Goal: Task Accomplishment & Management: Manage account settings

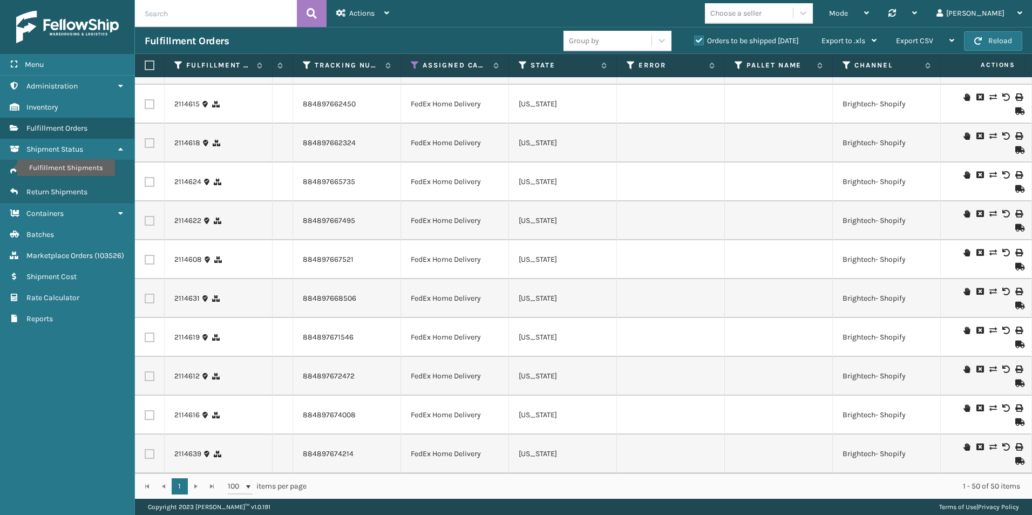
scroll to position [0, 332]
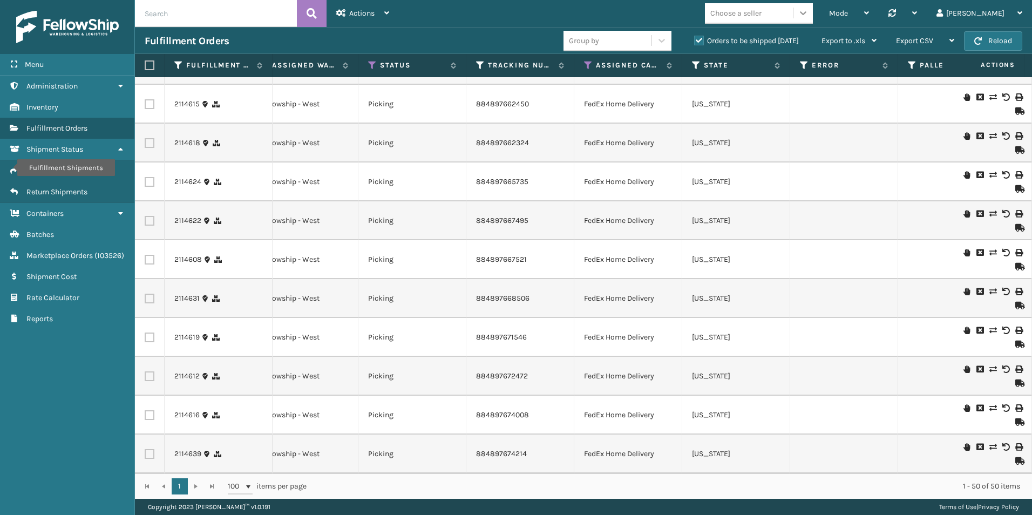
click at [806, 13] on icon at bounding box center [803, 13] width 6 height 4
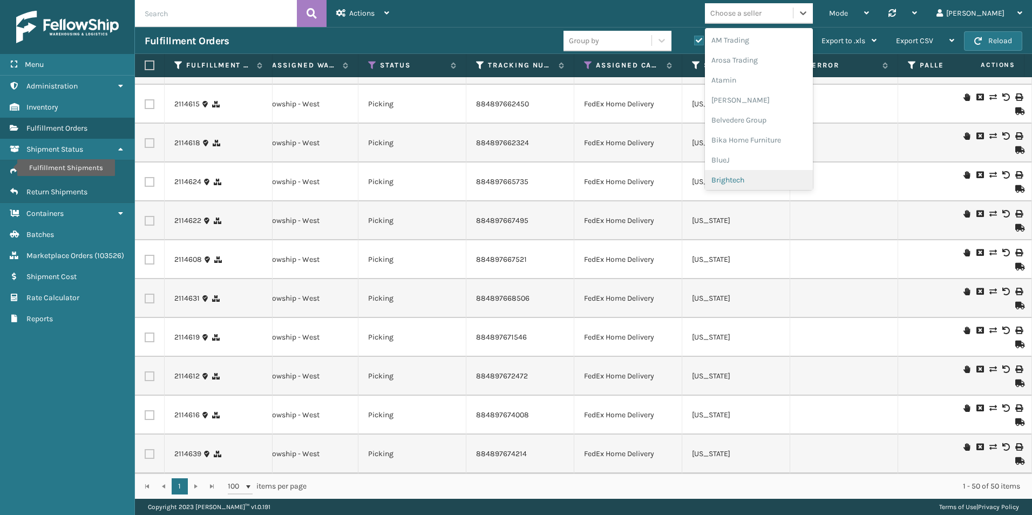
click at [784, 180] on div "Brightech" at bounding box center [759, 180] width 108 height 20
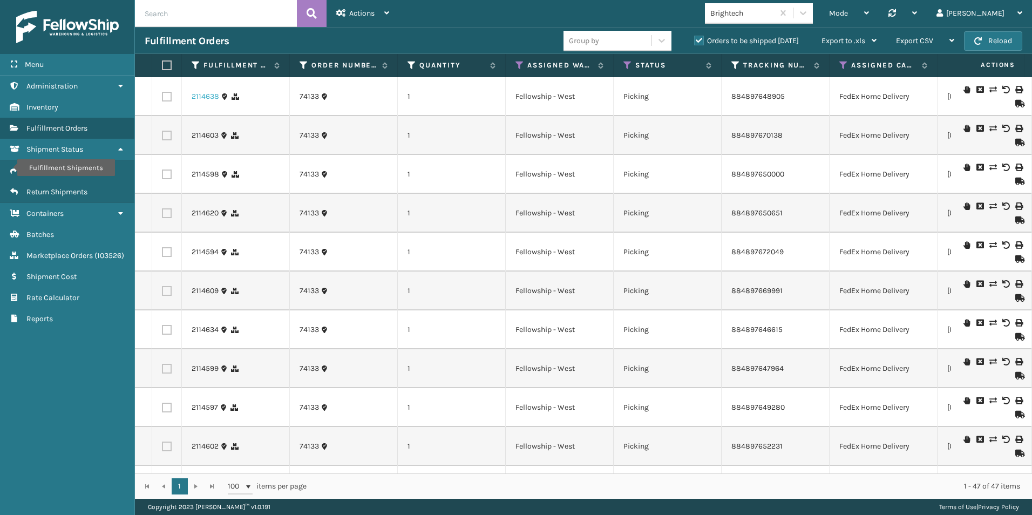
click at [201, 95] on link "2114638" at bounding box center [206, 96] width 28 height 11
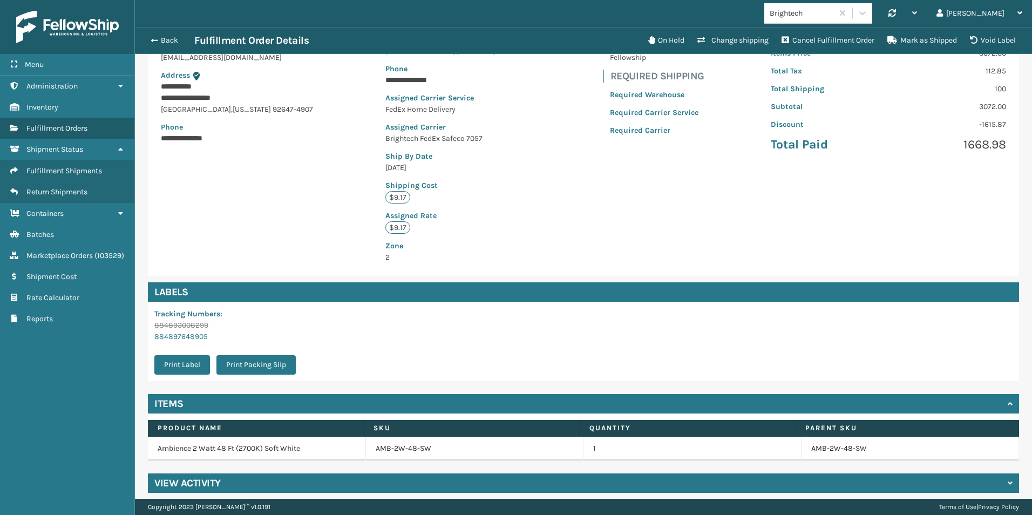
scroll to position [146, 0]
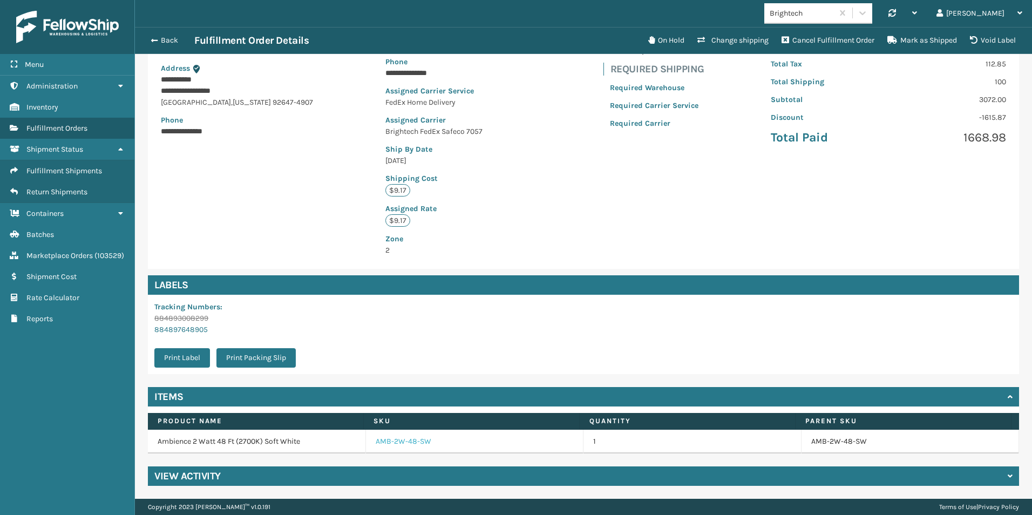
click at [411, 443] on link "AMB-2W-48-SW" at bounding box center [404, 441] width 56 height 11
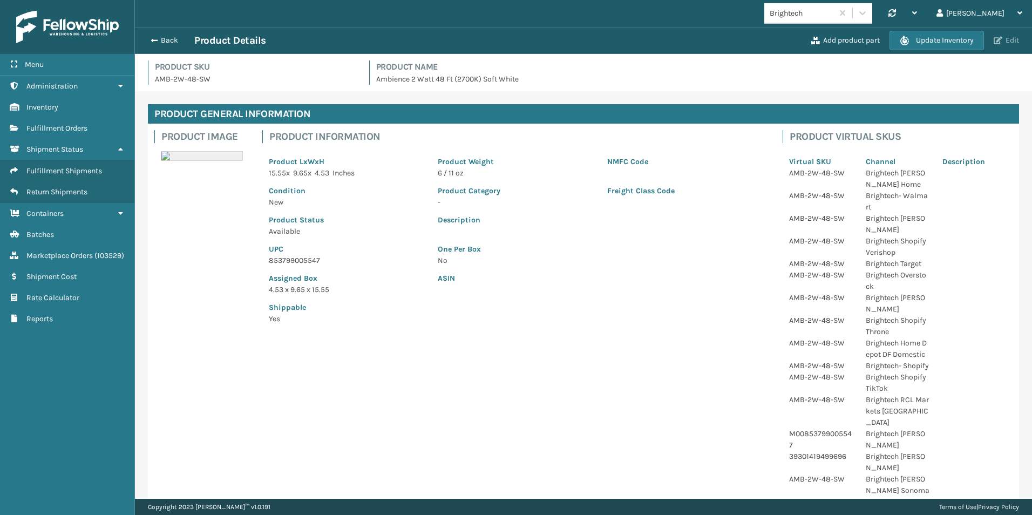
click at [1000, 37] on span "button" at bounding box center [997, 41] width 9 height 8
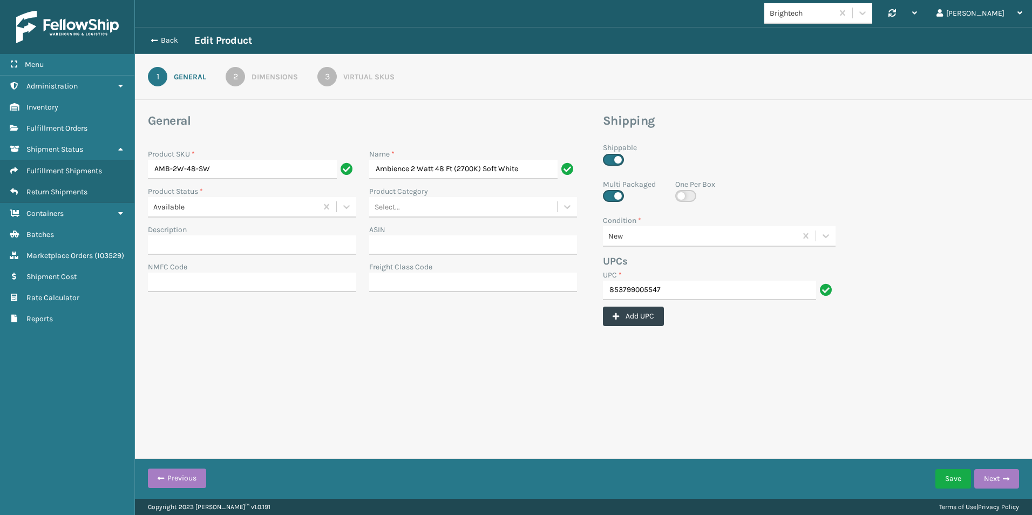
click at [376, 81] on div "Virtual SKUs" at bounding box center [368, 76] width 51 height 11
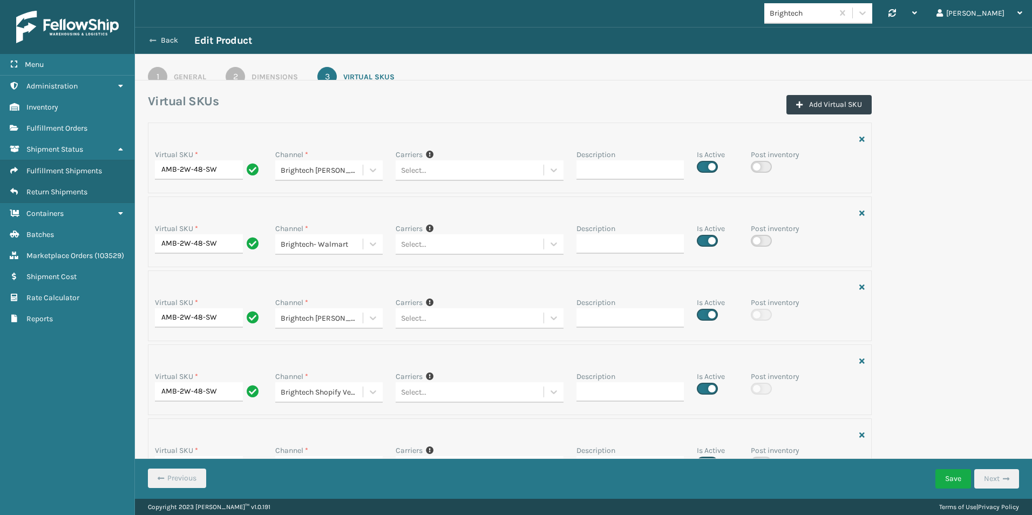
click at [167, 39] on button "Back" at bounding box center [170, 41] width 50 height 10
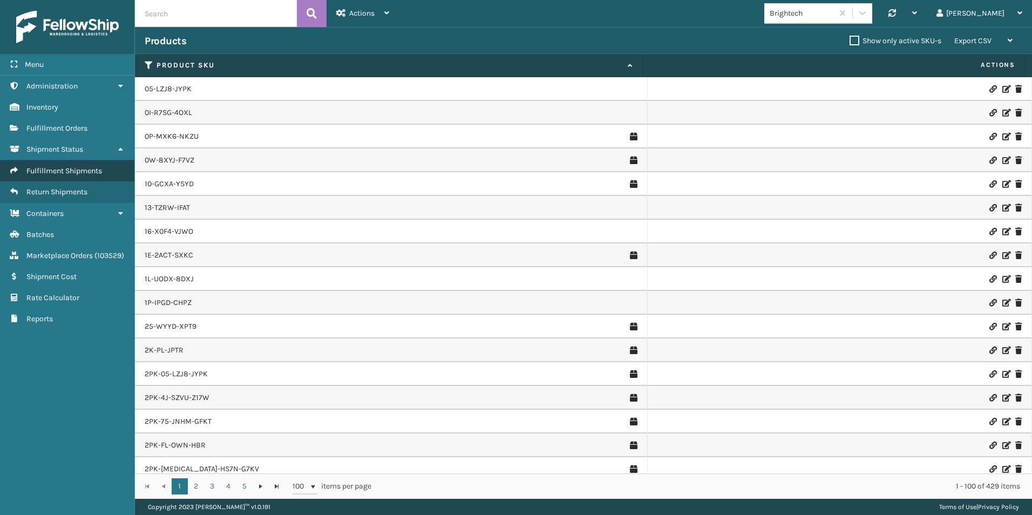
click at [54, 169] on span "Fulfillment Shipments" at bounding box center [64, 170] width 76 height 9
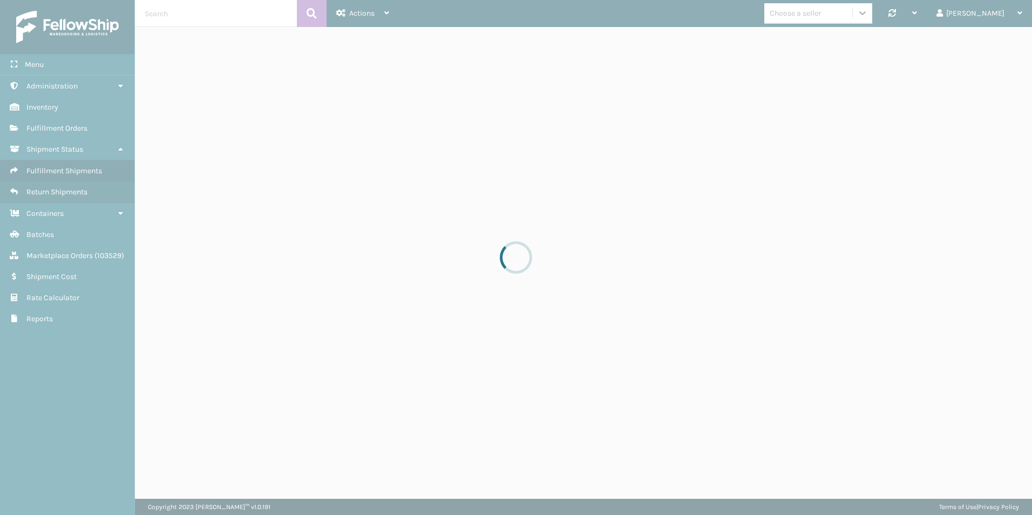
drag, startPoint x: 892, startPoint y: 12, endPoint x: 882, endPoint y: 12, distance: 10.3
click at [69, 126] on div at bounding box center [516, 257] width 1032 height 515
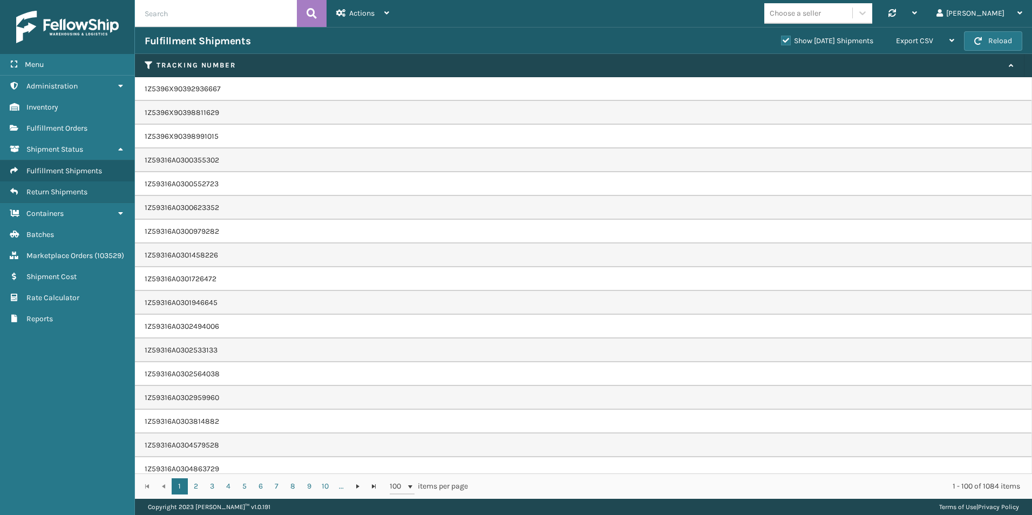
click at [69, 126] on span "Fulfillment Orders" at bounding box center [56, 128] width 61 height 9
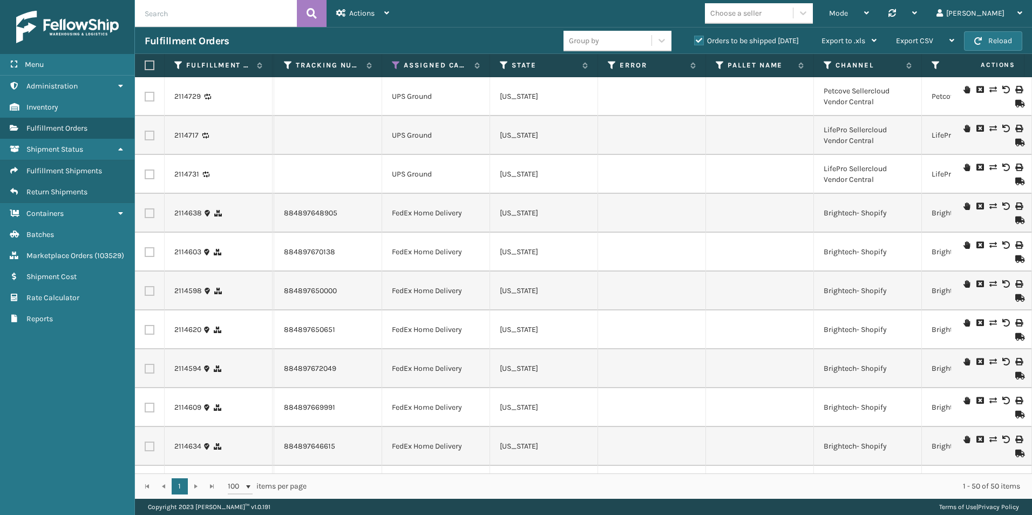
scroll to position [0, 236]
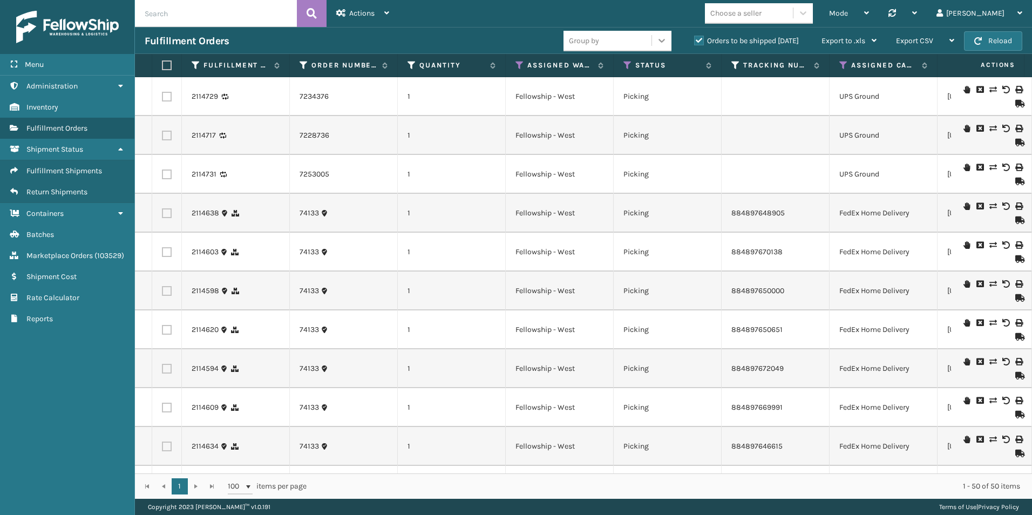
click at [656, 44] on icon at bounding box center [661, 40] width 11 height 11
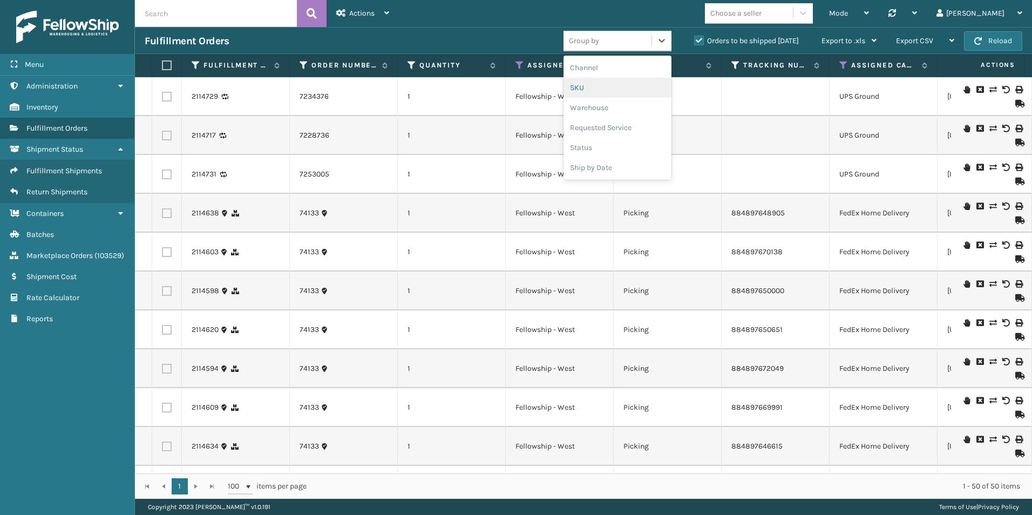
click at [589, 84] on div "SKU" at bounding box center [617, 88] width 108 height 20
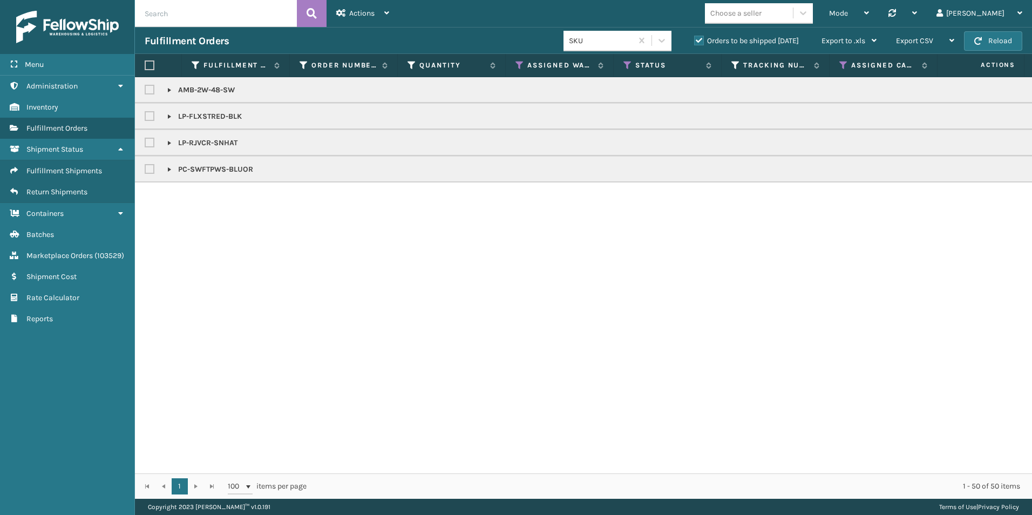
click at [168, 118] on link at bounding box center [169, 116] width 9 height 9
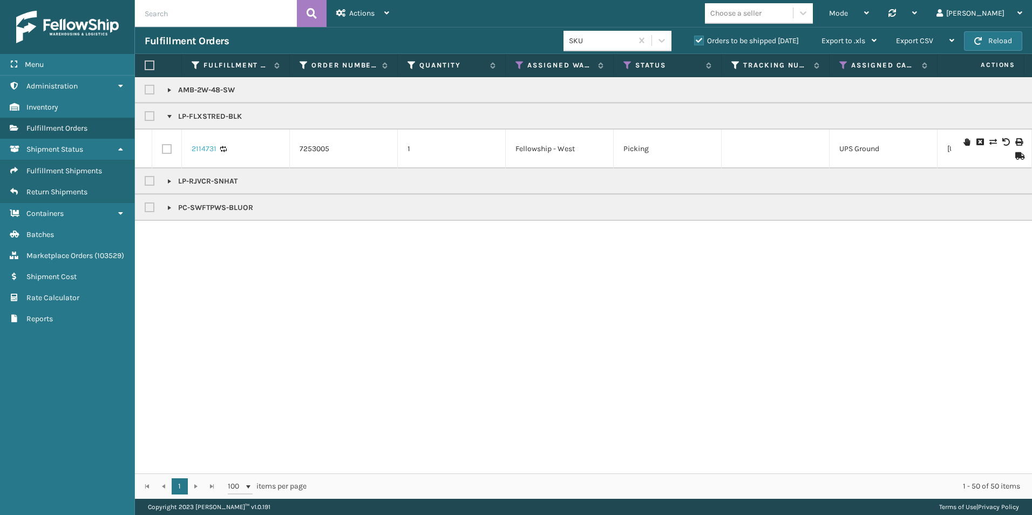
click at [199, 146] on link "2114731" at bounding box center [204, 149] width 25 height 11
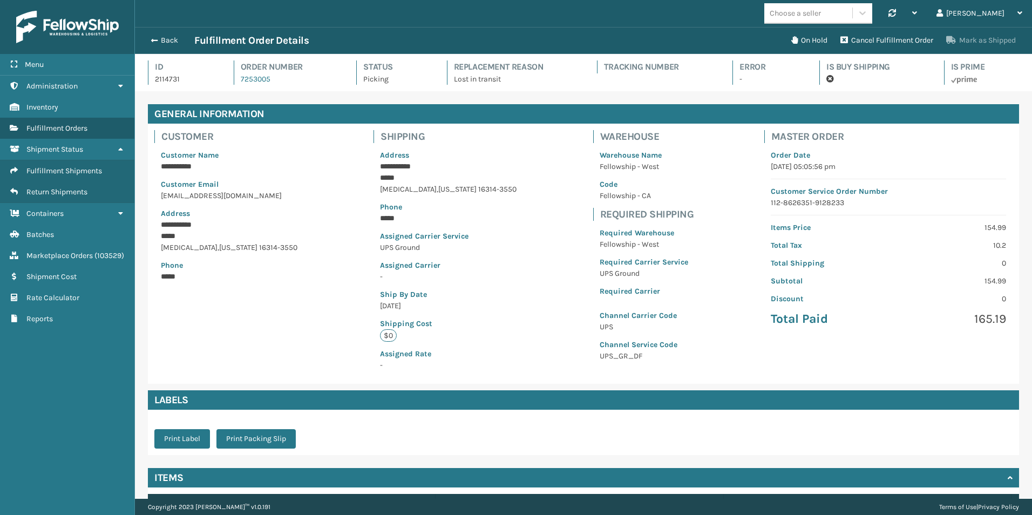
click at [974, 37] on button "Mark as Shipped" at bounding box center [980, 41] width 83 height 22
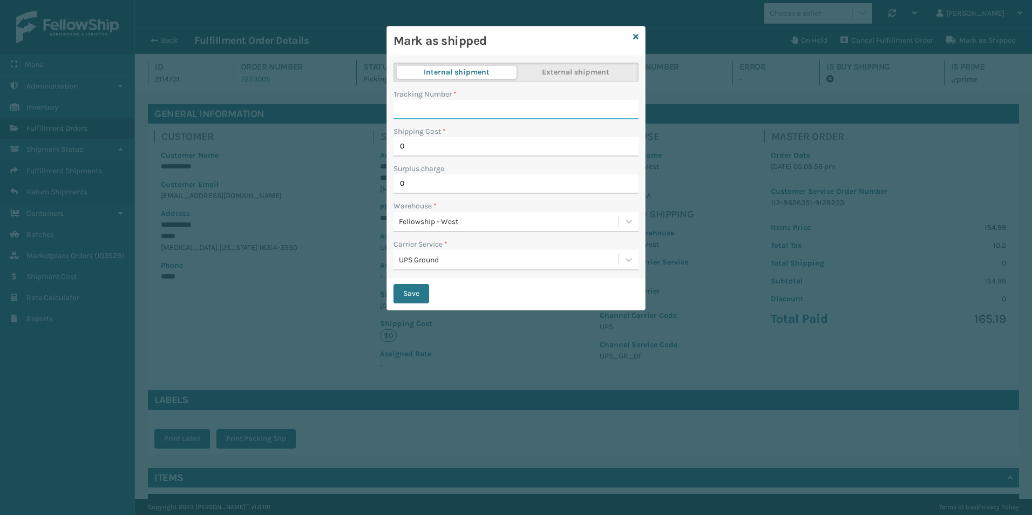
paste input "1zxh04530329250831"
type input "1zxh04530329250831"
click at [412, 295] on button "Save" at bounding box center [411, 293] width 36 height 19
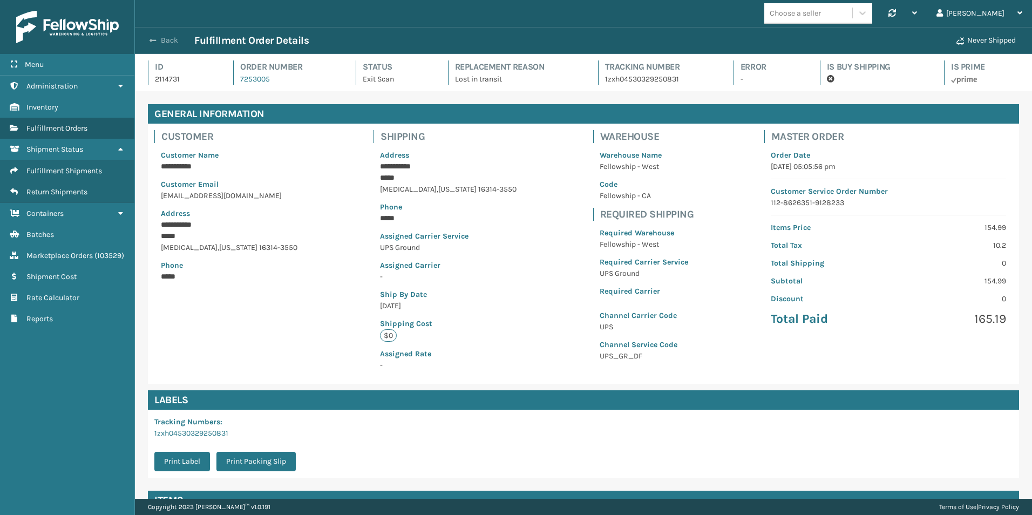
click at [151, 42] on span "button" at bounding box center [152, 41] width 6 height 8
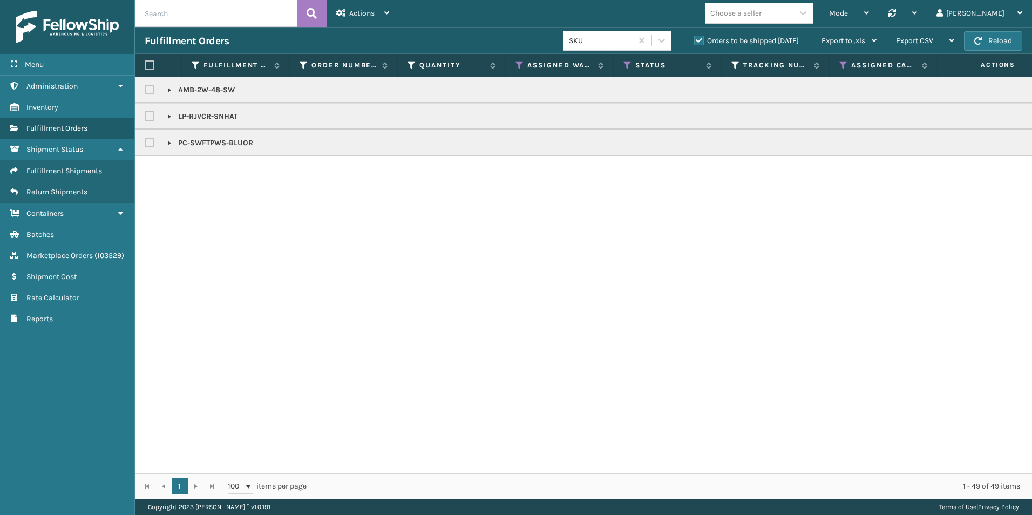
click at [168, 142] on link at bounding box center [169, 143] width 9 height 9
click at [204, 173] on link "2114729" at bounding box center [205, 175] width 26 height 11
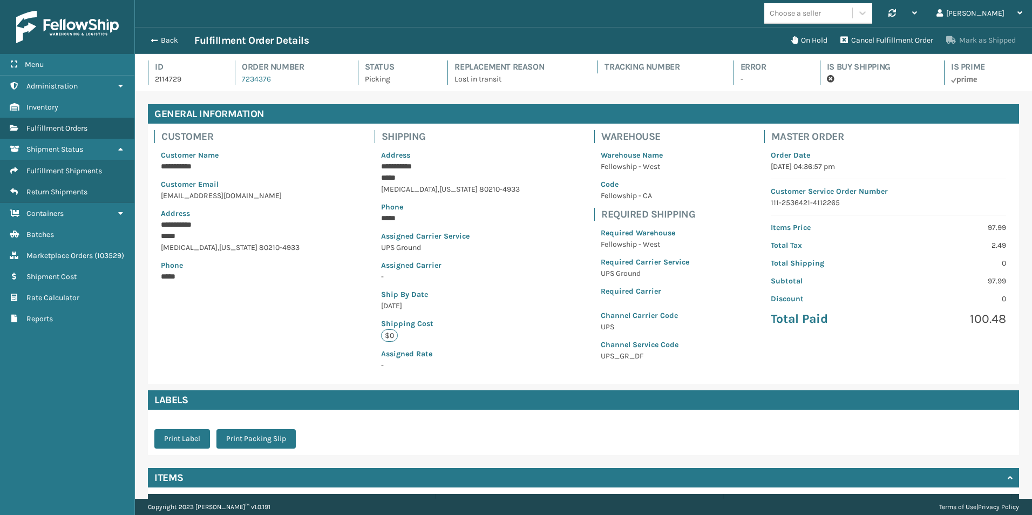
scroll to position [26, 897]
click at [996, 43] on button "Mark as Shipped" at bounding box center [980, 41] width 83 height 22
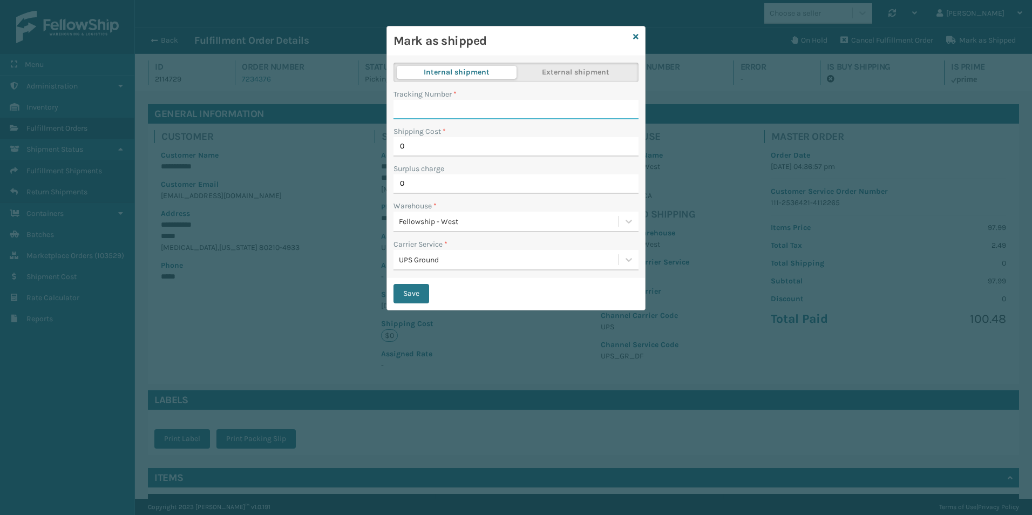
paste input "1zxh04530352623966"
type input "1zxh04530352623966"
click at [415, 287] on button "Save" at bounding box center [411, 293] width 36 height 19
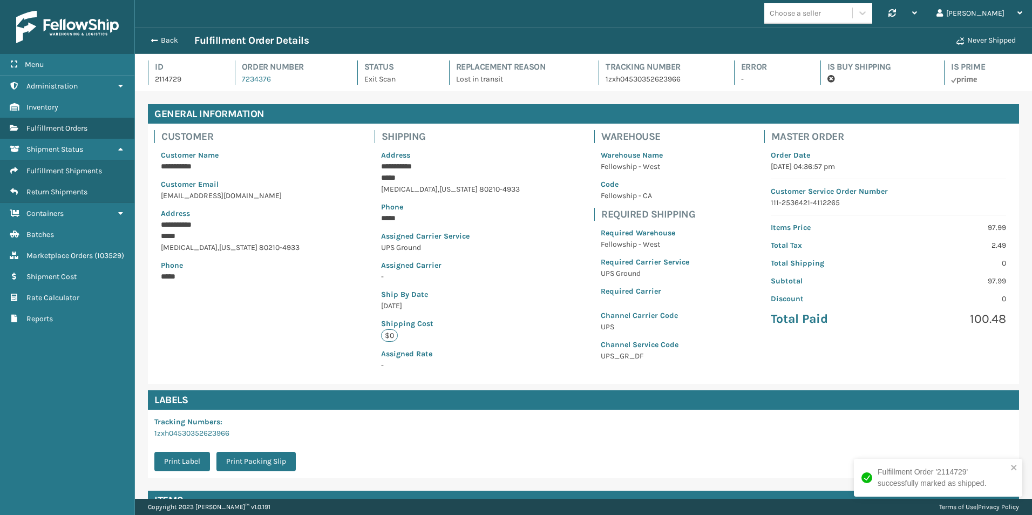
click at [155, 39] on span "button" at bounding box center [154, 41] width 6 height 8
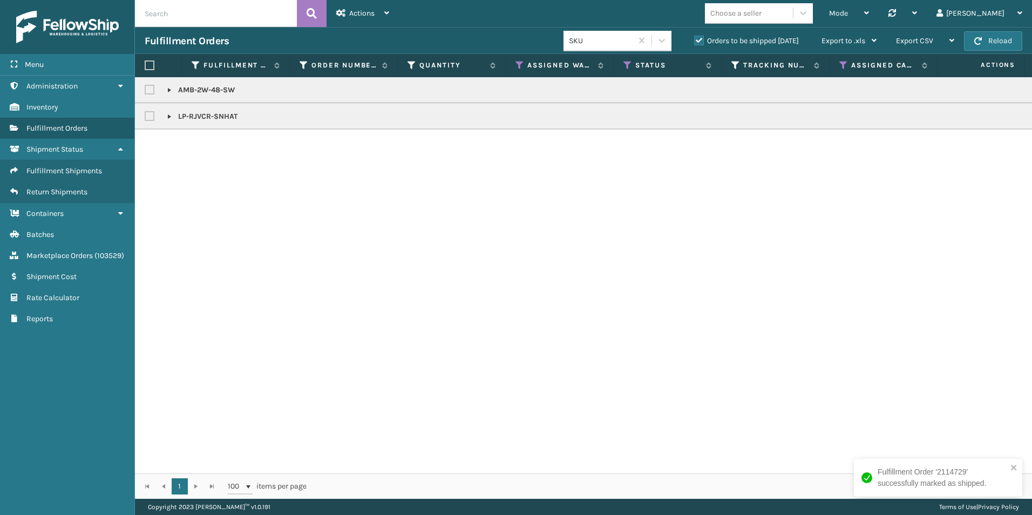
click at [167, 115] on link at bounding box center [169, 116] width 9 height 9
click at [204, 150] on link "2114717" at bounding box center [204, 149] width 24 height 11
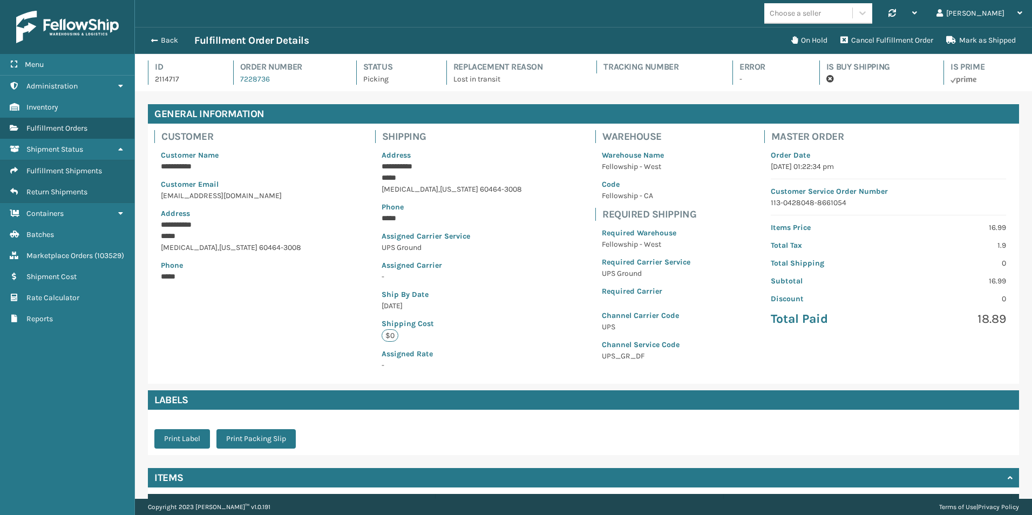
scroll to position [26, 897]
click at [980, 39] on button "Mark as Shipped" at bounding box center [980, 41] width 83 height 22
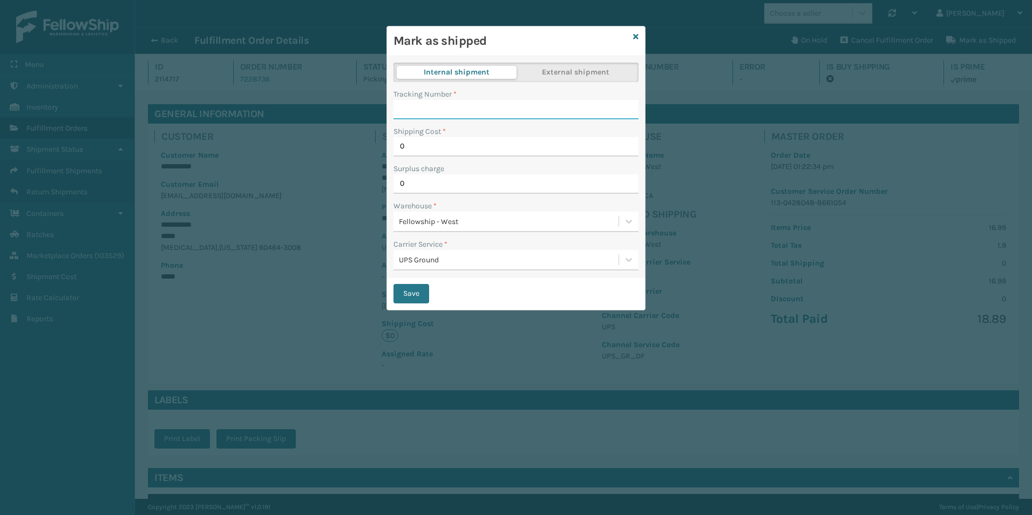
paste input "1zxh0453037537233"
type input "1zxh0453037537233"
click at [415, 286] on button "Save" at bounding box center [411, 293] width 36 height 19
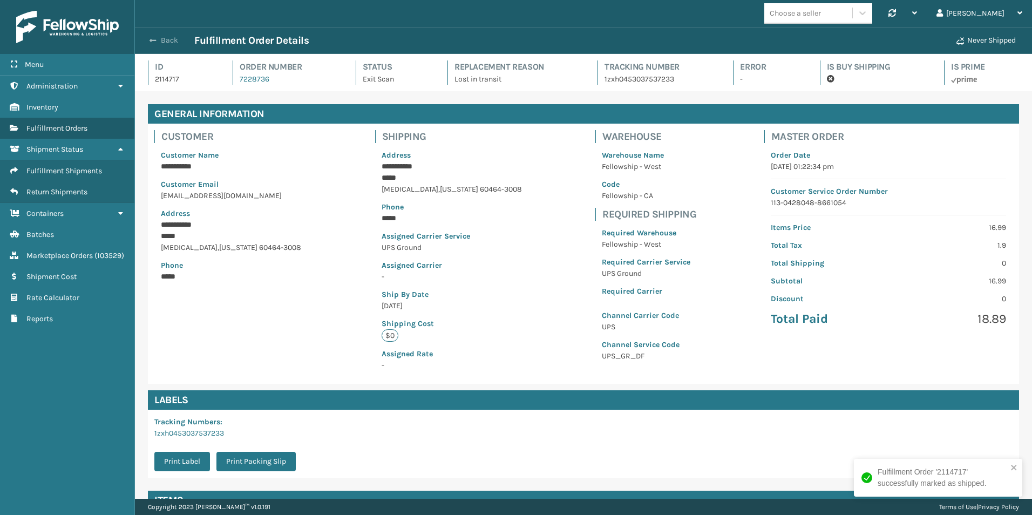
click at [157, 42] on button "Back" at bounding box center [170, 41] width 50 height 10
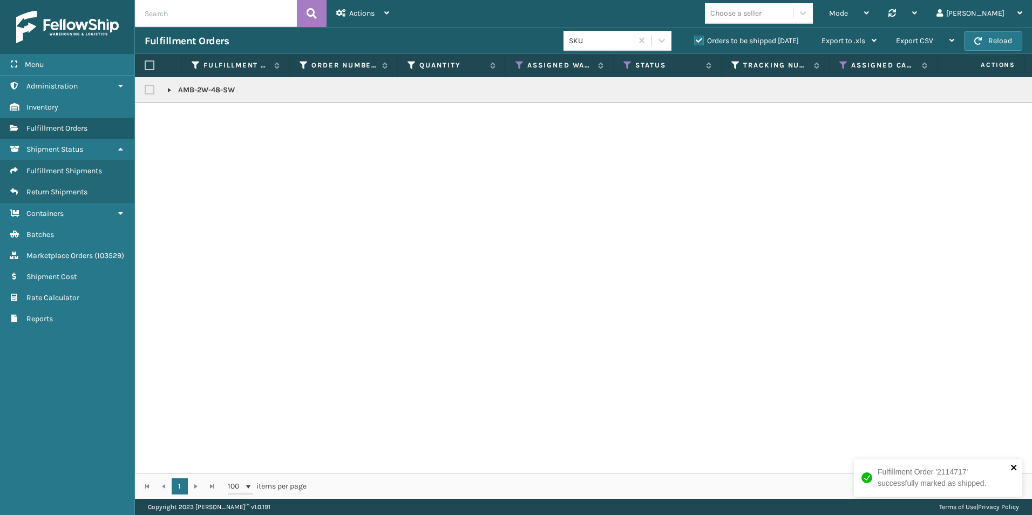
click at [1012, 464] on icon "close" at bounding box center [1014, 467] width 8 height 9
click at [167, 89] on link at bounding box center [169, 90] width 9 height 9
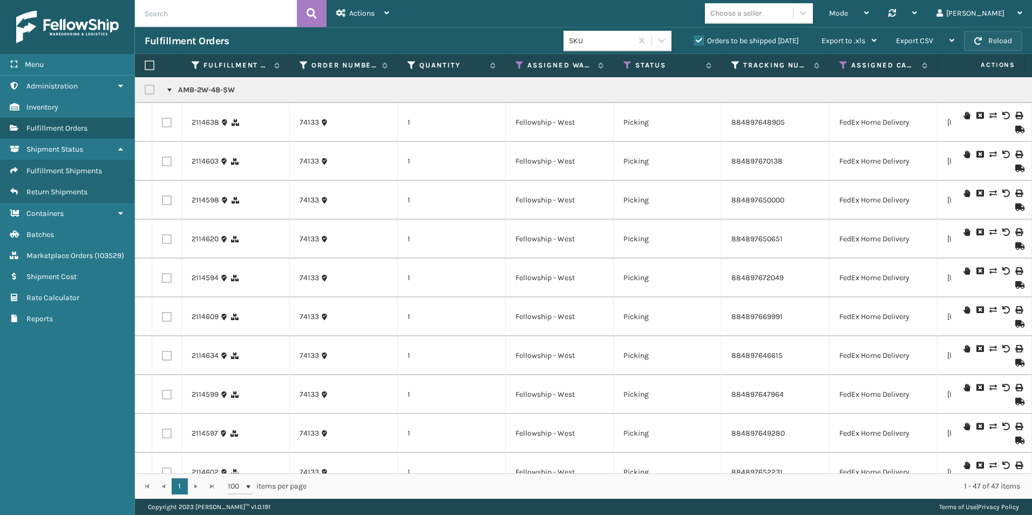
click at [972, 46] on button "Reload" at bounding box center [993, 40] width 58 height 19
click at [1004, 44] on button "Reload" at bounding box center [993, 40] width 58 height 19
click at [1008, 37] on button "Reload" at bounding box center [993, 40] width 58 height 19
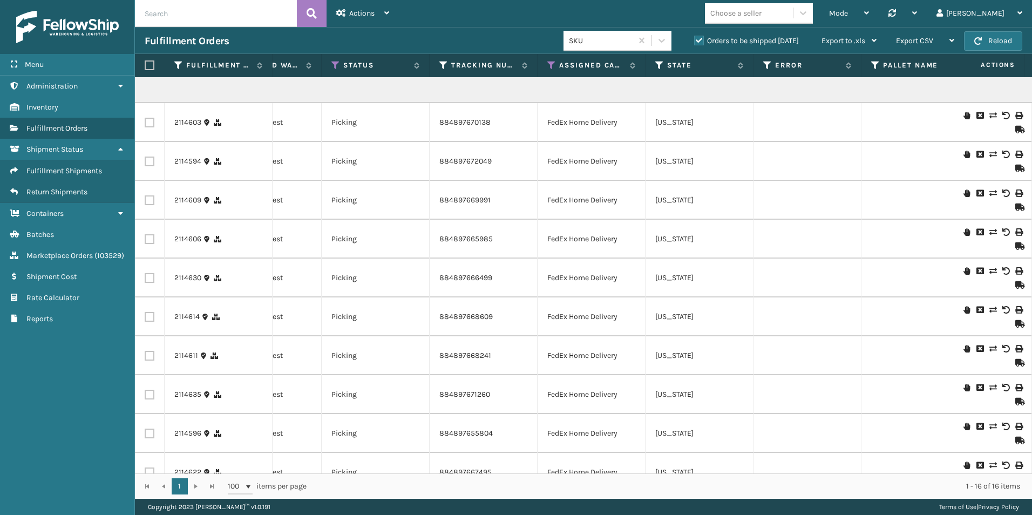
scroll to position [0, 11]
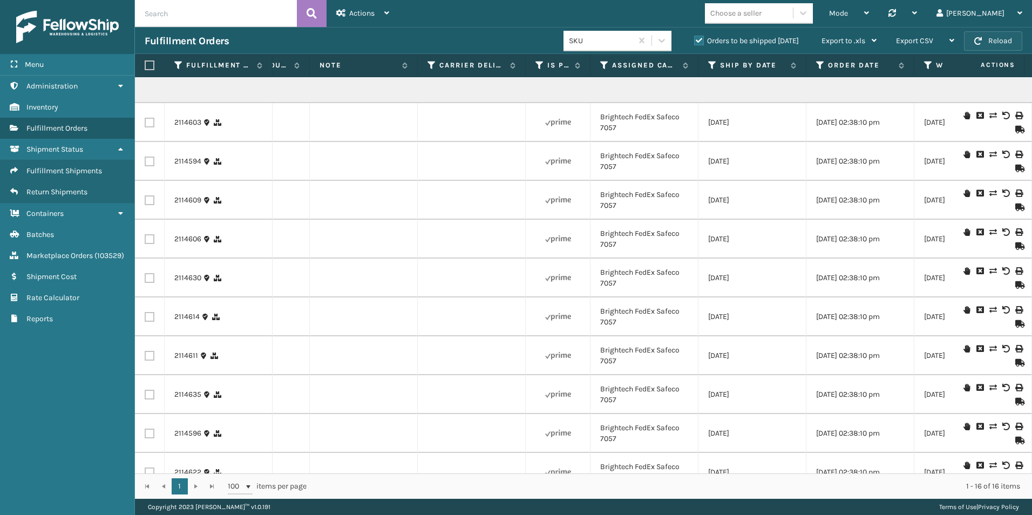
click at [1000, 39] on button "Reload" at bounding box center [993, 40] width 58 height 19
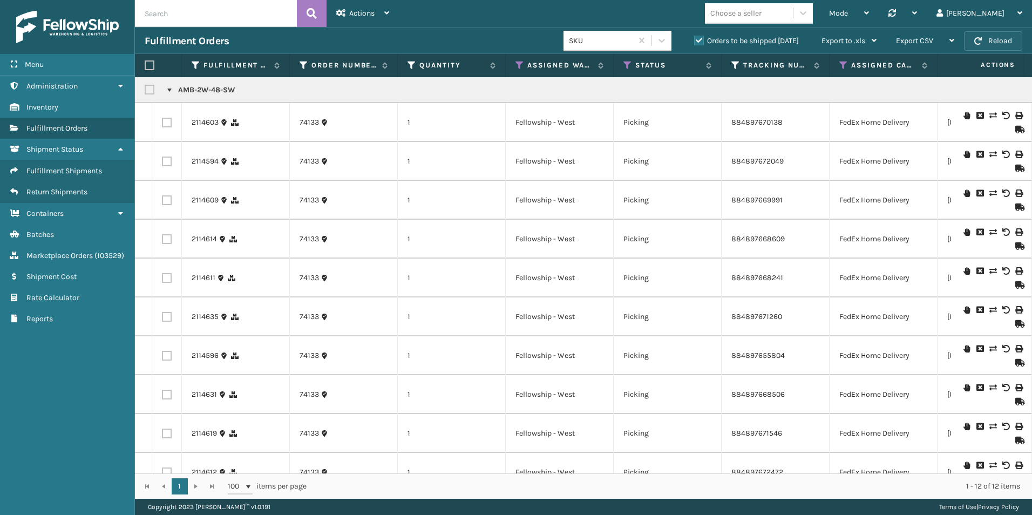
click at [1001, 33] on button "Reload" at bounding box center [993, 40] width 58 height 19
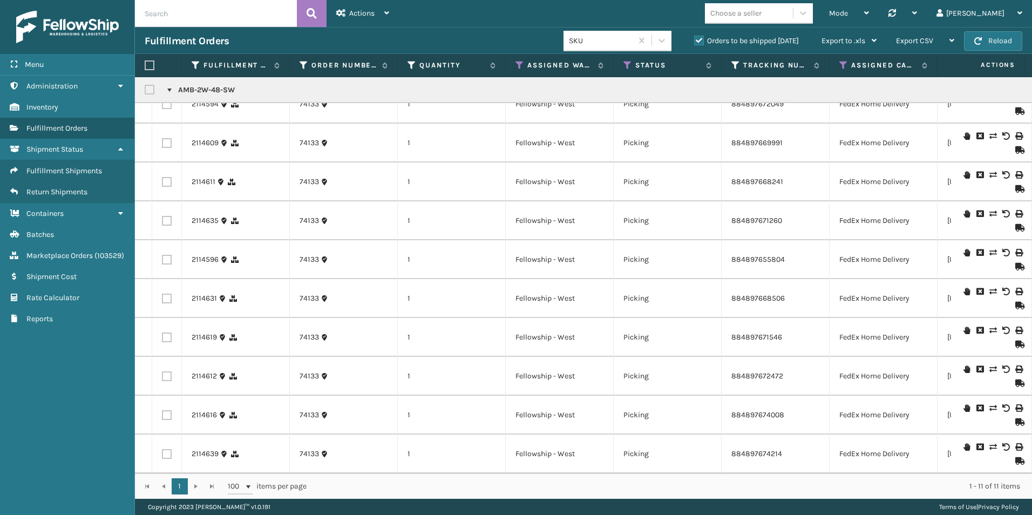
scroll to position [0, 0]
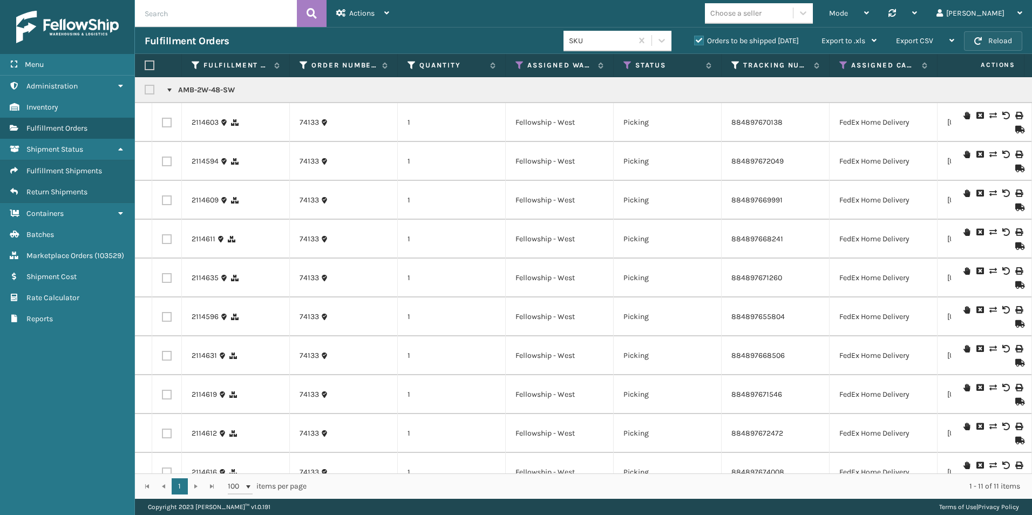
click at [991, 38] on button "Reload" at bounding box center [993, 40] width 58 height 19
click at [1011, 38] on button "Reload" at bounding box center [993, 40] width 58 height 19
click at [981, 43] on span "button" at bounding box center [978, 41] width 8 height 8
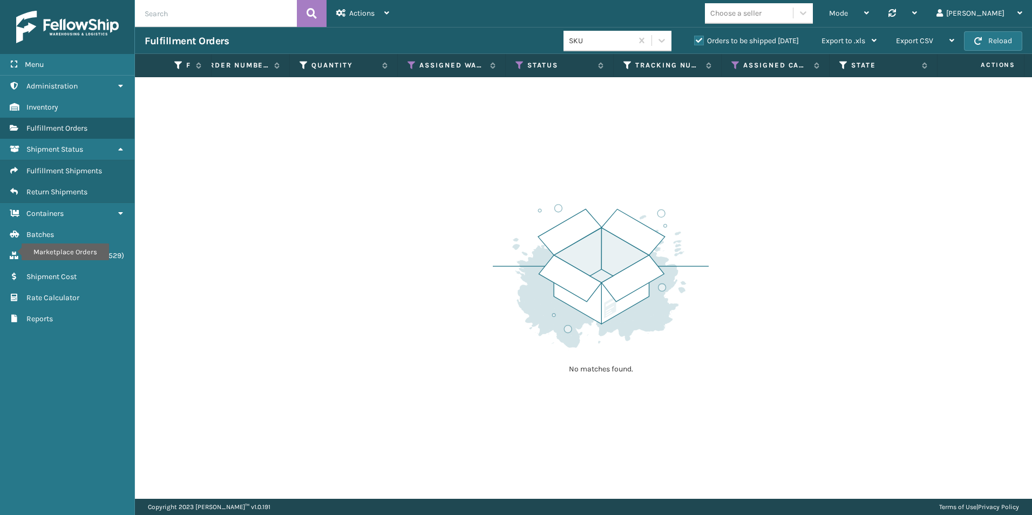
click at [156, 18] on input "text" at bounding box center [216, 13] width 162 height 27
paste input "884045409400"
click at [319, 13] on button at bounding box center [312, 13] width 30 height 27
click at [700, 43] on label "Orders to be shipped [DATE]" at bounding box center [746, 40] width 105 height 9
click at [694, 42] on input "Orders to be shipped [DATE]" at bounding box center [694, 38] width 1 height 7
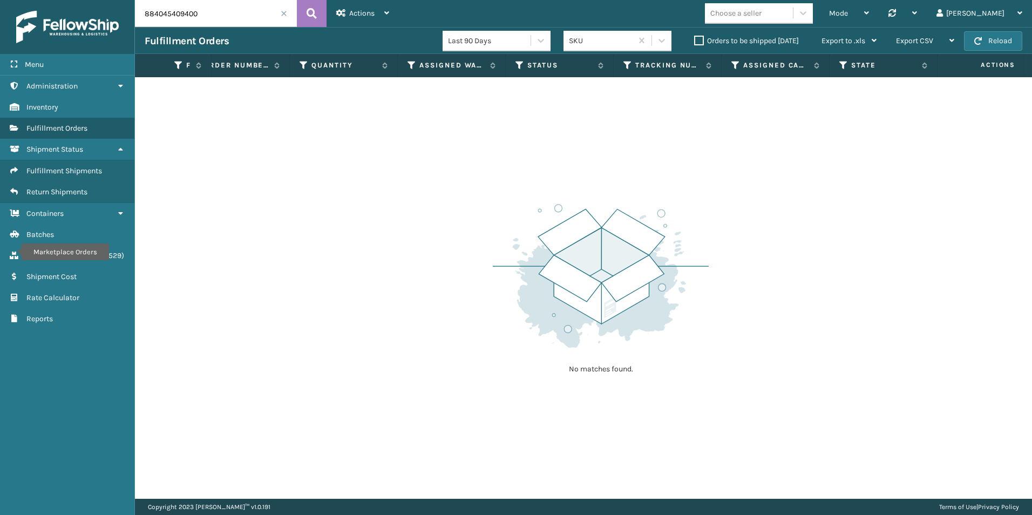
click at [214, 18] on input "884045409400" at bounding box center [216, 13] width 162 height 27
drag, startPoint x: 230, startPoint y: 13, endPoint x: 129, endPoint y: 10, distance: 101.5
click at [126, 0] on div "Menu Marketplace Orders Administration Marketplace Orders Inventory Marketplace…" at bounding box center [516, 0] width 1032 height 0
paste input "584452"
type input "884045584452"
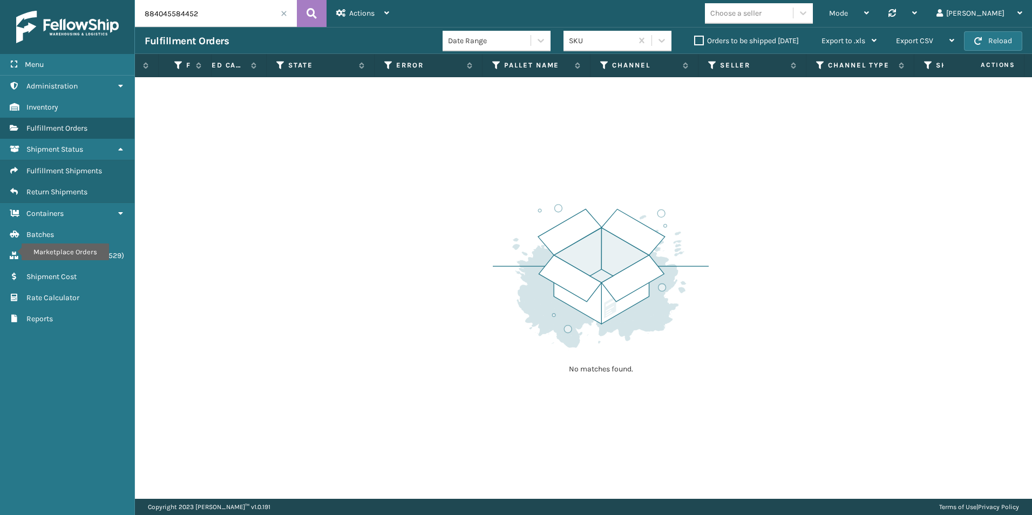
scroll to position [0, 656]
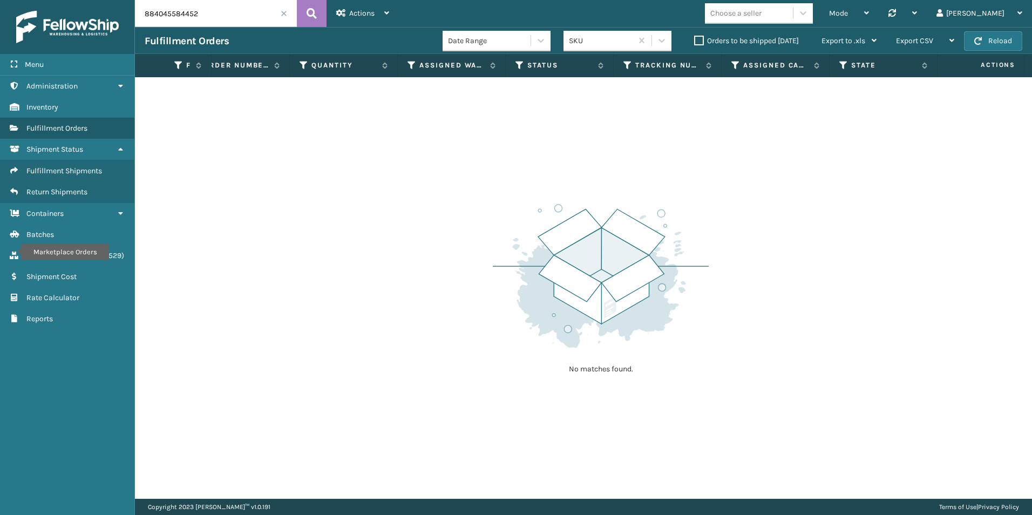
drag, startPoint x: 487, startPoint y: 207, endPoint x: 483, endPoint y: 196, distance: 12.1
click at [487, 207] on div "No matches found." at bounding box center [583, 287] width 897 height 421
click at [520, 68] on icon at bounding box center [519, 65] width 9 height 10
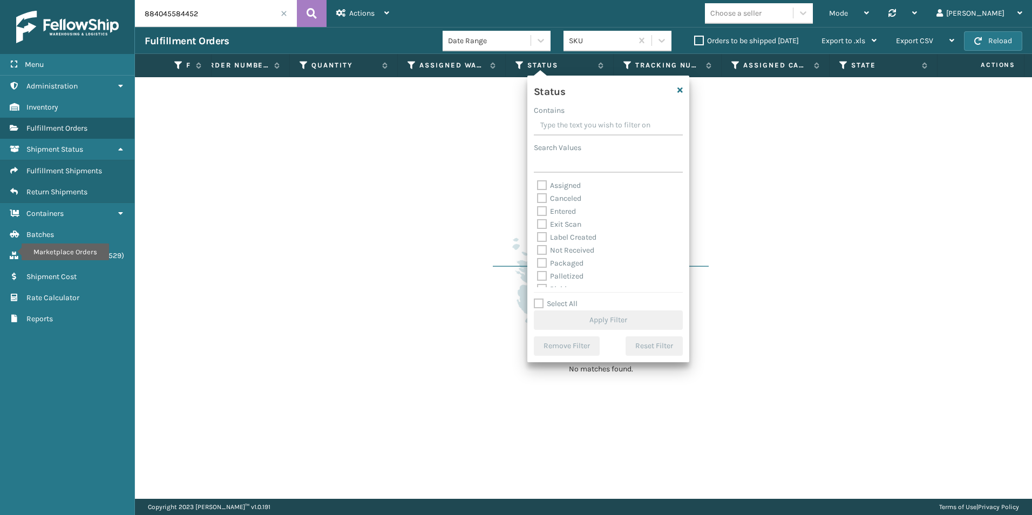
click at [538, 277] on label "Palletized" at bounding box center [560, 275] width 46 height 9
click at [537, 277] on input "Palletized" at bounding box center [537, 273] width 1 height 7
checkbox input "true"
click at [611, 322] on button "Apply Filter" at bounding box center [608, 319] width 149 height 19
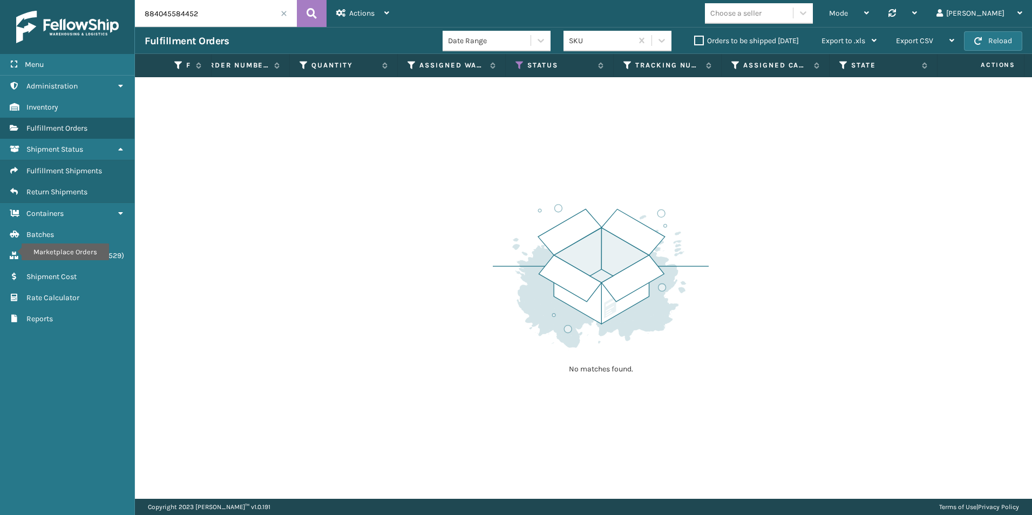
click at [283, 14] on span at bounding box center [284, 13] width 6 height 6
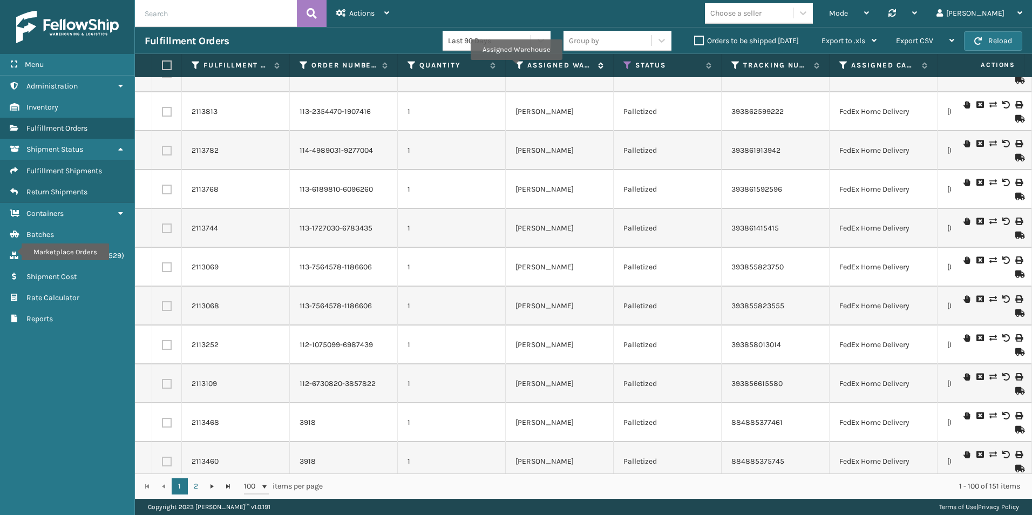
click at [516, 67] on icon at bounding box center [519, 65] width 9 height 10
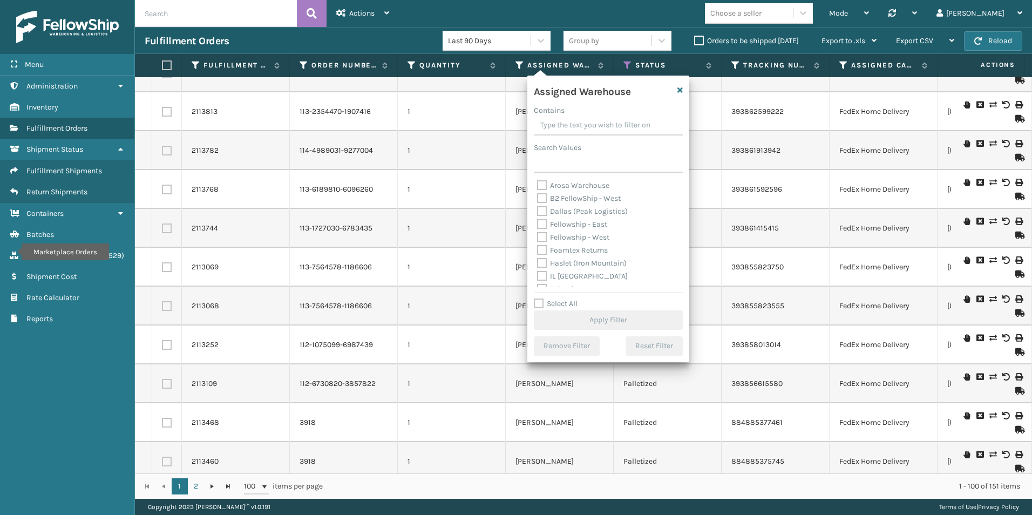
click at [535, 221] on div "Arosa Warehouse B2 FellowShip - [GEOGRAPHIC_DATA] (Peak Logistics) Fellowship -…" at bounding box center [608, 233] width 149 height 108
click at [542, 224] on label "Fellowship - East" at bounding box center [572, 224] width 70 height 9
click at [537, 224] on input "Fellowship - East" at bounding box center [537, 221] width 1 height 7
checkbox input "true"
click at [595, 308] on div "Select All Apply Filter" at bounding box center [608, 313] width 149 height 32
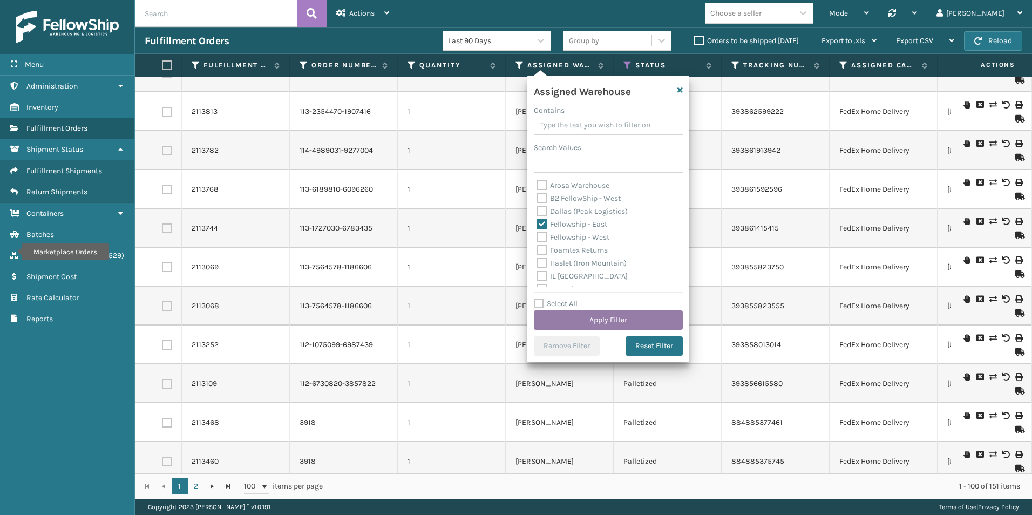
click at [598, 320] on button "Apply Filter" at bounding box center [608, 319] width 149 height 19
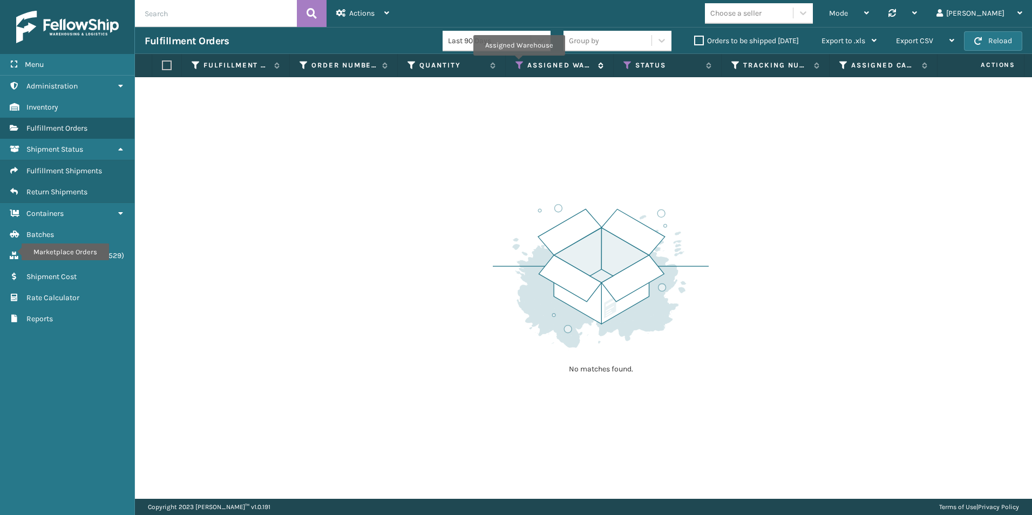
click at [518, 63] on icon at bounding box center [519, 65] width 9 height 10
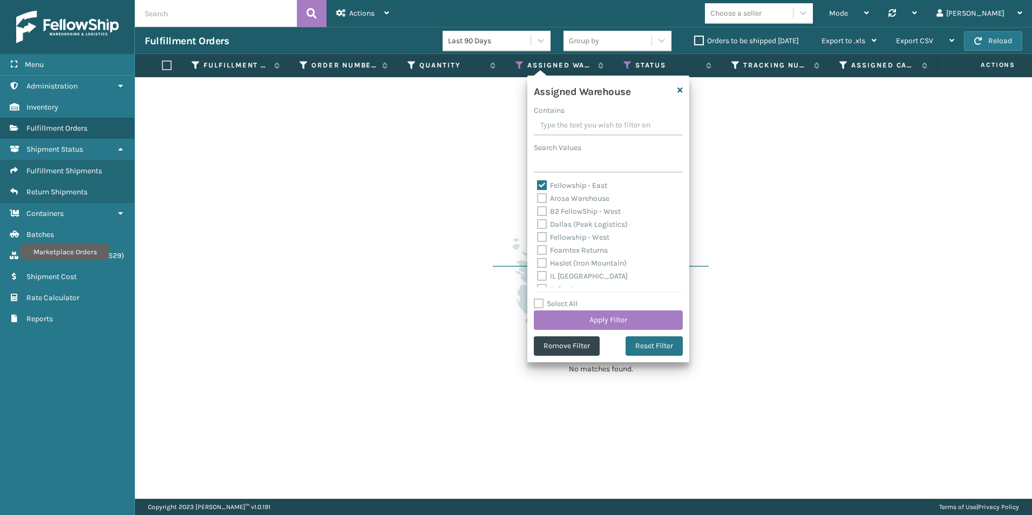
click at [541, 186] on label "Fellowship - East" at bounding box center [572, 185] width 70 height 9
click at [537, 186] on input "Fellowship - East" at bounding box center [537, 182] width 1 height 7
checkbox input "false"
click at [542, 241] on label "Fellowship - West" at bounding box center [573, 237] width 72 height 9
click at [537, 238] on input "Fellowship - West" at bounding box center [537, 234] width 1 height 7
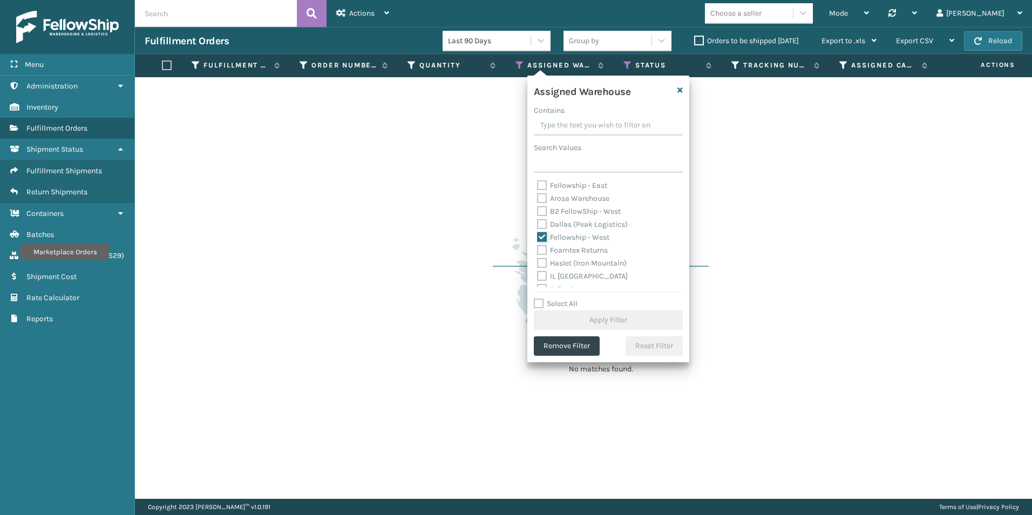
checkbox input "true"
click at [615, 318] on button "Apply Filter" at bounding box center [608, 319] width 149 height 19
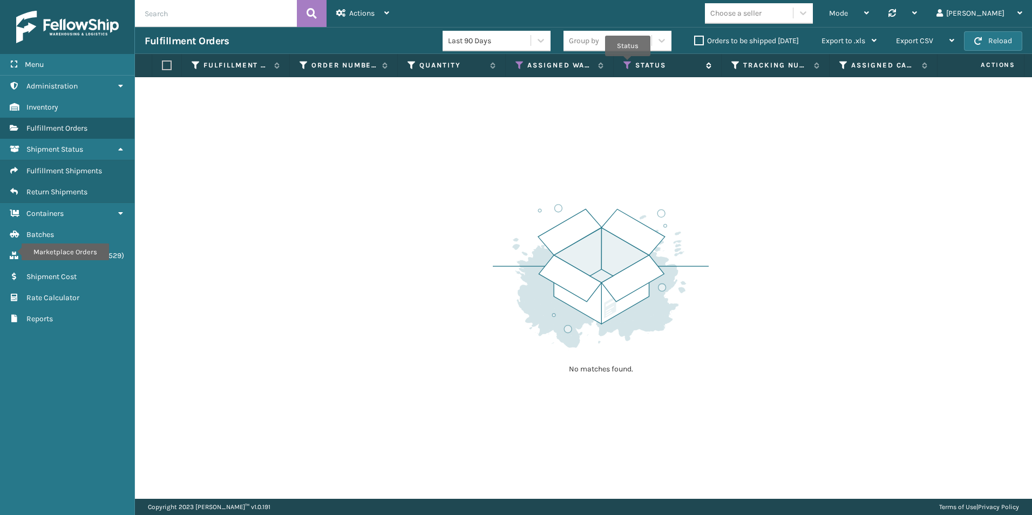
click at [627, 64] on icon at bounding box center [627, 65] width 9 height 10
